Goal: Transaction & Acquisition: Purchase product/service

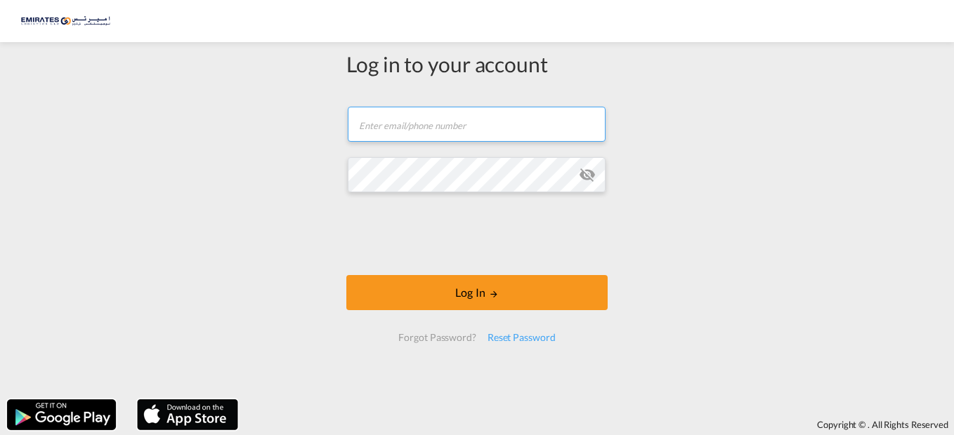
click at [398, 112] on input "text" at bounding box center [477, 124] width 258 height 35
type input "[EMAIL_ADDRESS][DOMAIN_NAME]"
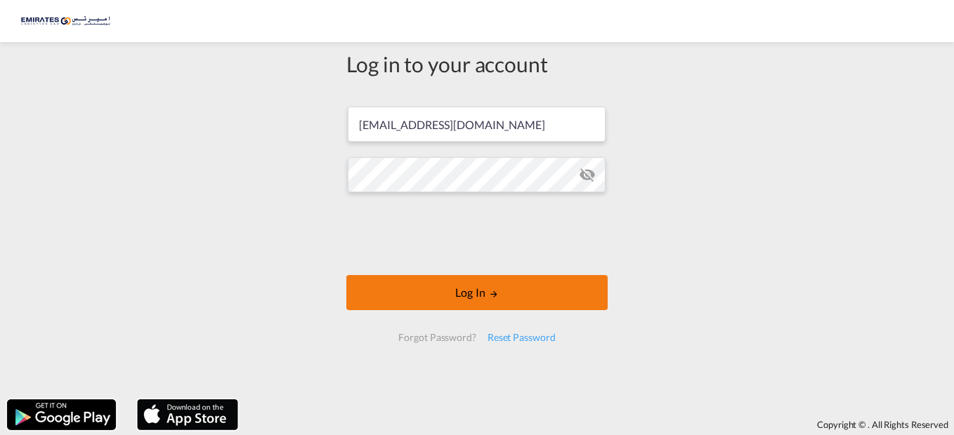
click at [456, 300] on button "Log In" at bounding box center [476, 292] width 261 height 35
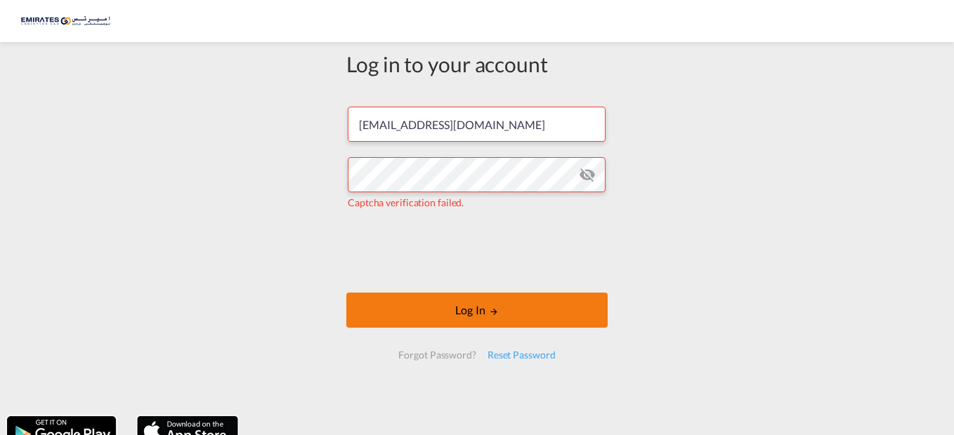
click at [455, 310] on button "Log In" at bounding box center [476, 310] width 261 height 35
click at [442, 310] on button "Log In" at bounding box center [476, 310] width 261 height 35
click at [449, 320] on button "Log In" at bounding box center [476, 310] width 261 height 35
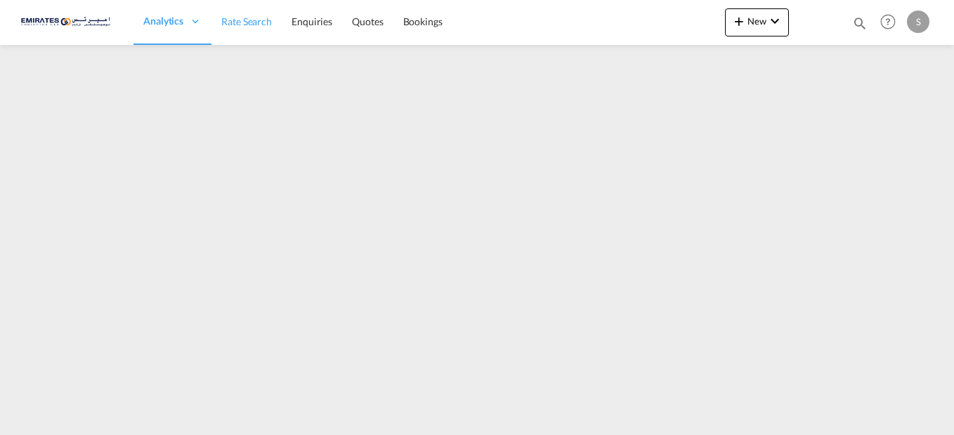
click at [240, 22] on span "Rate Search" at bounding box center [246, 21] width 51 height 12
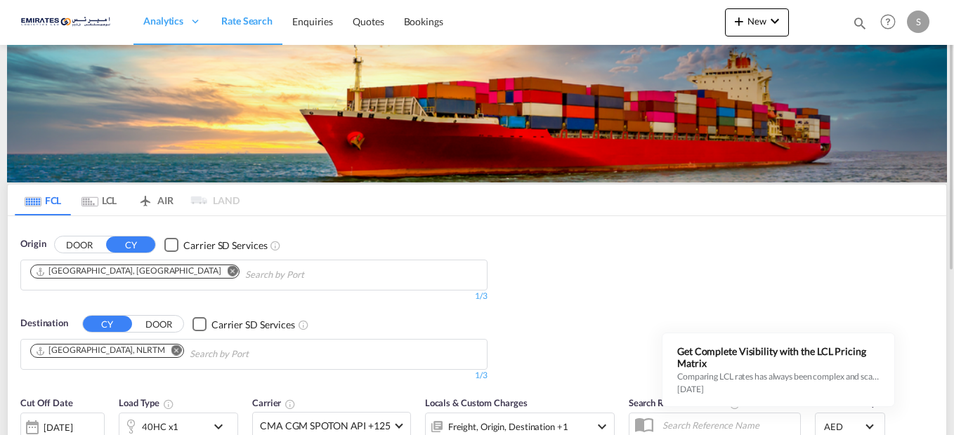
click at [171, 351] on md-icon "Remove" at bounding box center [176, 350] width 11 height 11
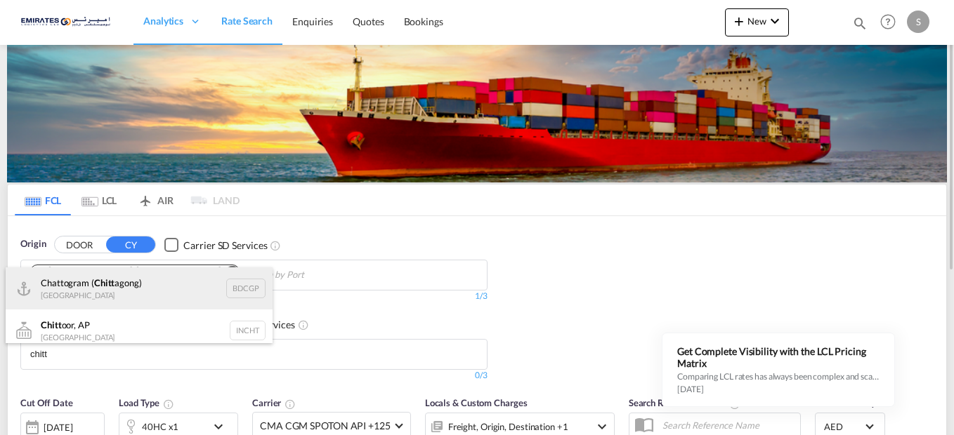
type input "chitt"
click at [125, 287] on div "Chattogram ( Chitt agong) [GEOGRAPHIC_DATA] BDCGP" at bounding box center [139, 289] width 267 height 42
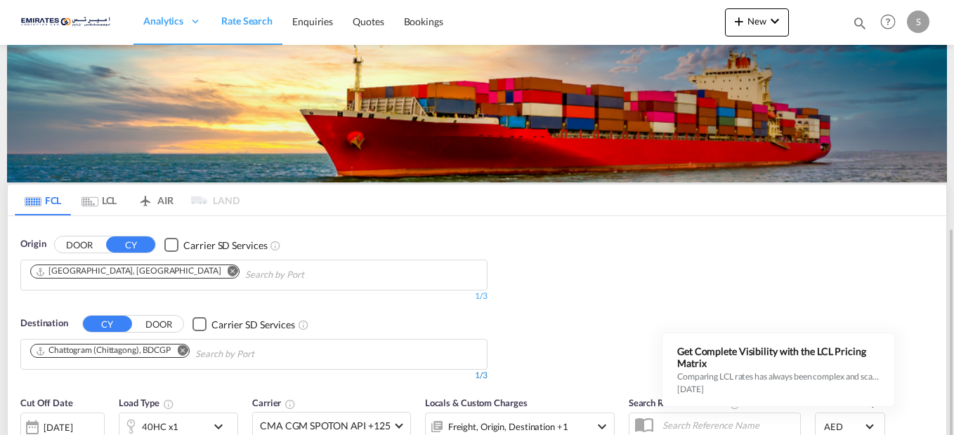
scroll to position [140, 0]
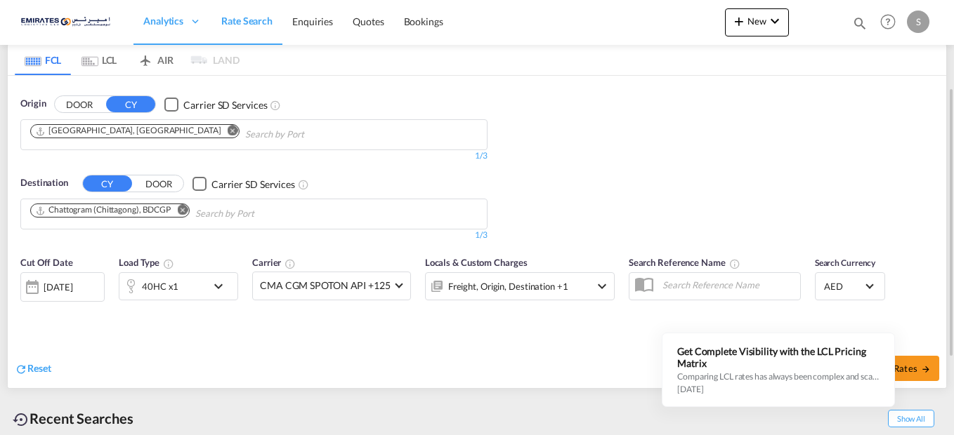
click at [220, 287] on md-icon "icon-chevron-down" at bounding box center [222, 286] width 24 height 17
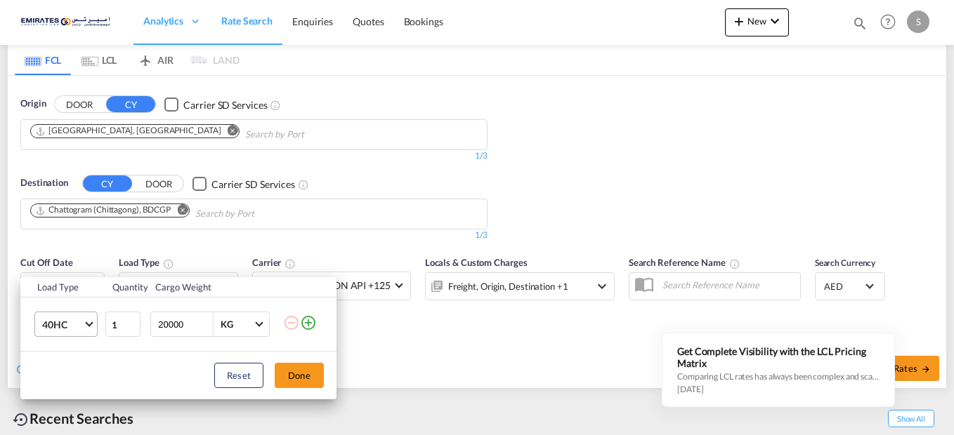
click at [88, 327] on md-select-value "40HC" at bounding box center [69, 324] width 56 height 24
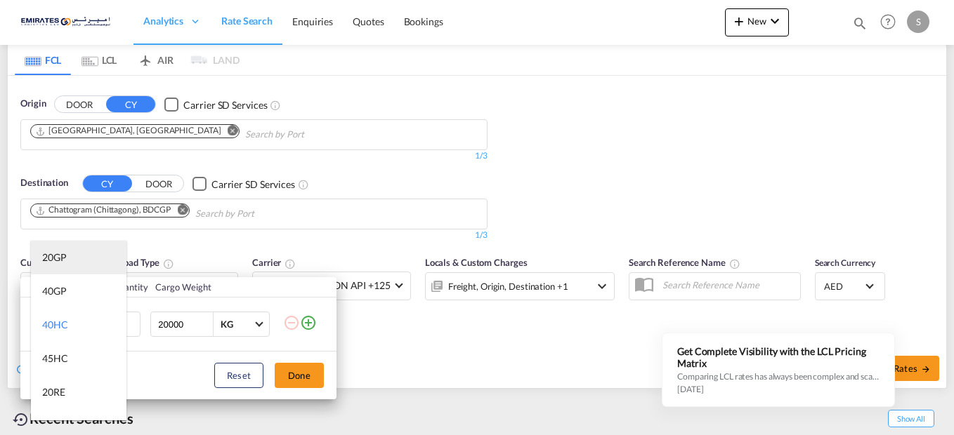
drag, startPoint x: 58, startPoint y: 255, endPoint x: 69, endPoint y: 272, distance: 20.5
click at [58, 256] on div "20GP" at bounding box center [54, 258] width 25 height 14
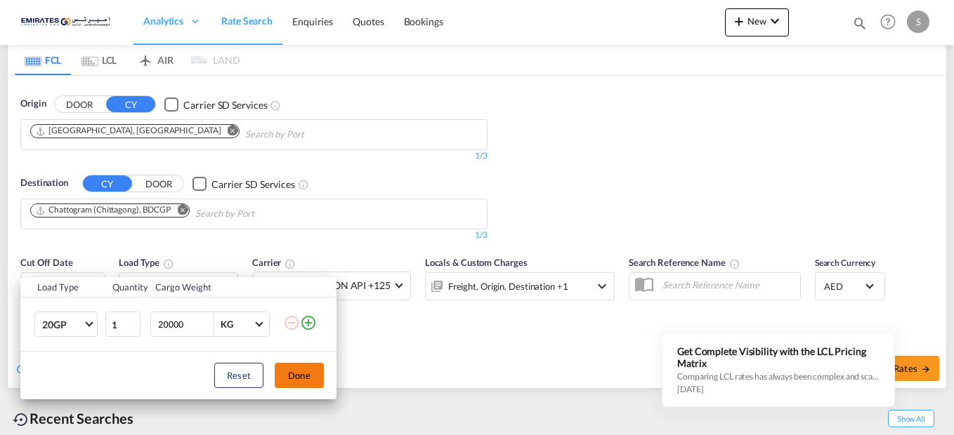
click at [296, 373] on button "Done" at bounding box center [299, 375] width 49 height 25
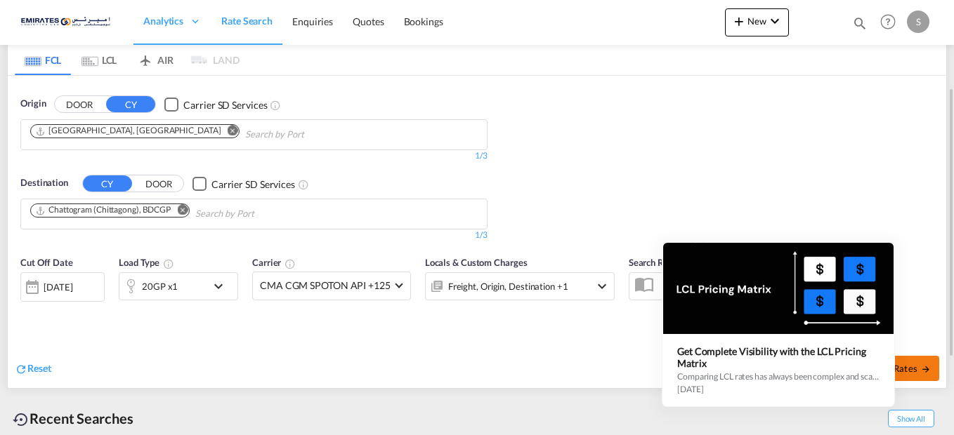
click at [914, 371] on span "Search Rates" at bounding box center [896, 368] width 67 height 11
type input "AEJEA to BDCGP / [DATE]"
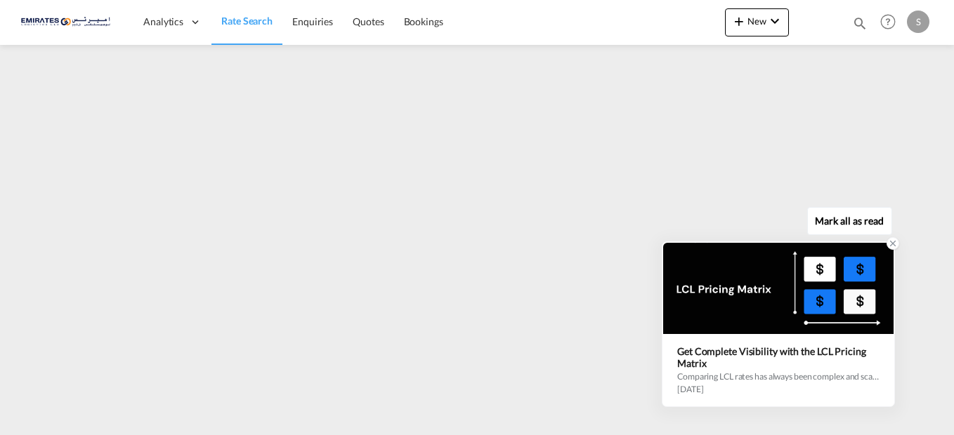
click at [892, 242] on icon at bounding box center [893, 244] width 10 height 10
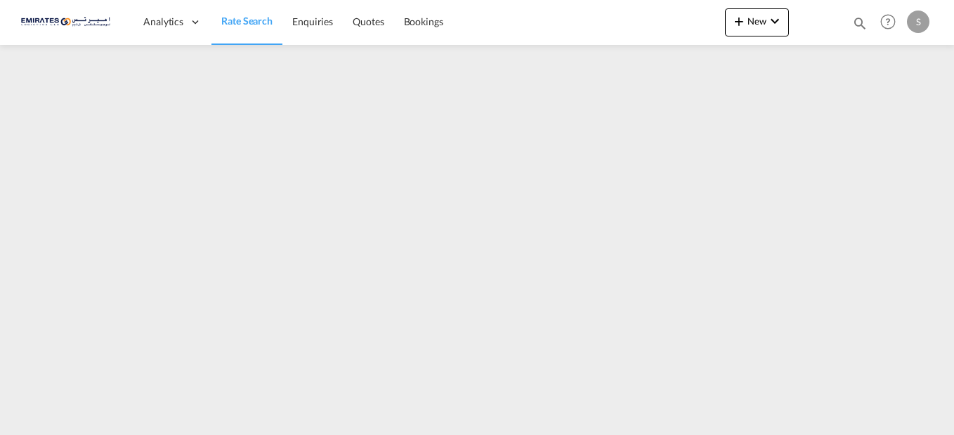
click at [503, 22] on div "Analytics Dashboard Rate Search Enquiries Quotes Bookings New Quote Bookings" at bounding box center [476, 22] width 911 height 44
drag, startPoint x: 477, startPoint y: 34, endPoint x: 422, endPoint y: 40, distance: 55.1
click at [471, 36] on div "Analytics Dashboard Rate Search Enquiries Quotes Bookings New Quote Bookings" at bounding box center [476, 22] width 911 height 44
click at [240, 18] on span "Rate Search" at bounding box center [246, 21] width 51 height 12
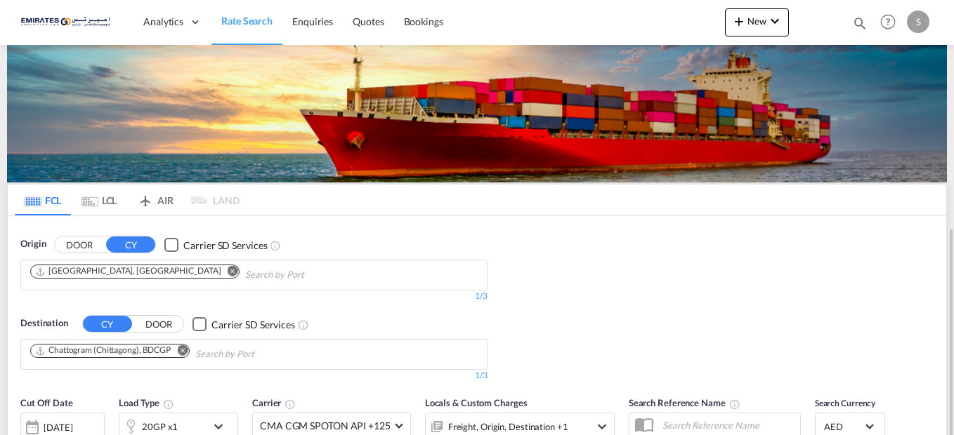
scroll to position [211, 0]
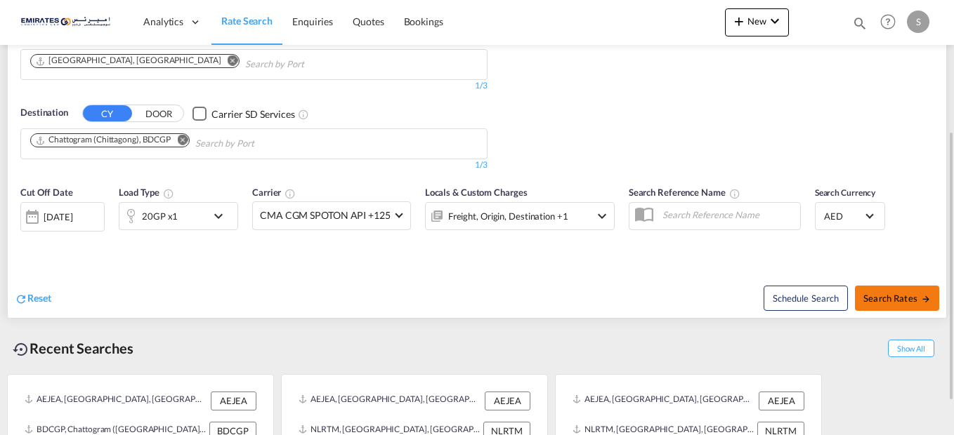
click at [897, 303] on span "Search Rates" at bounding box center [896, 298] width 67 height 11
type input "AEJEA to BDCGP / [DATE]"
